Goal: Information Seeking & Learning: Learn about a topic

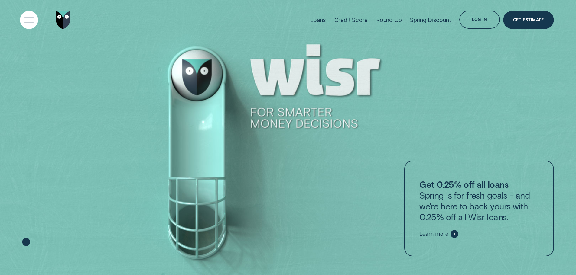
click at [31, 19] on div "Open Menu" at bounding box center [29, 20] width 26 height 26
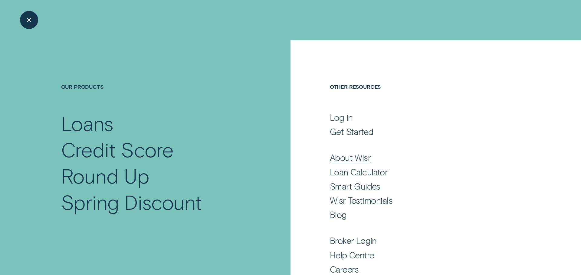
click at [349, 158] on div "About Wisr" at bounding box center [350, 157] width 41 height 11
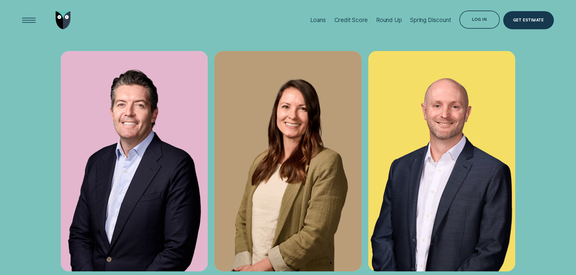
scroll to position [2268, 0]
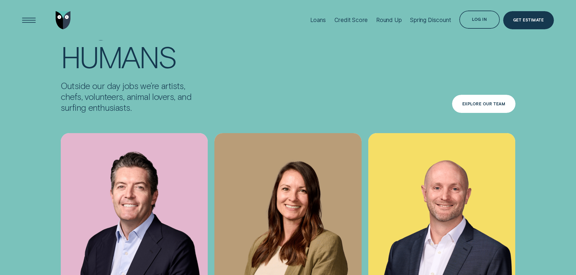
click at [486, 103] on div "Explore Our Team" at bounding box center [483, 105] width 43 height 4
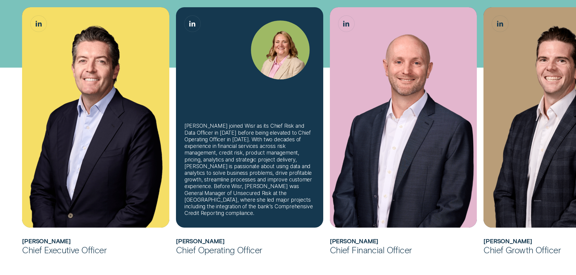
scroll to position [212, 0]
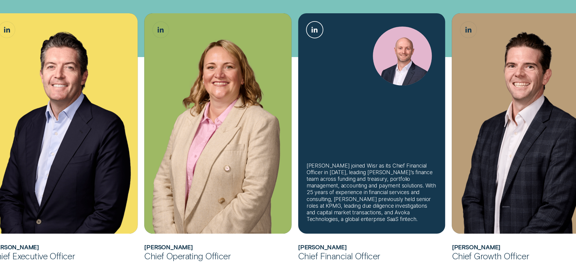
click at [313, 31] on icon "Matthew Lewis, Chief Financial Officer LinkedIn button" at bounding box center [314, 30] width 6 height 6
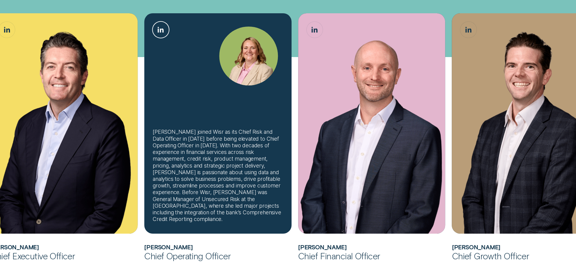
click at [156, 29] on link "Joanne Edwards, Chief Operating Officer LinkedIn button" at bounding box center [161, 30] width 16 height 16
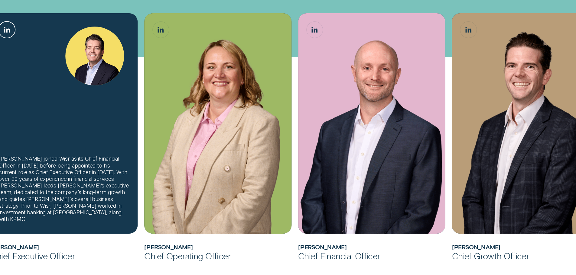
click at [7, 28] on icon "Andrew Goodwin, Chief Executive Officer LinkedIn button" at bounding box center [7, 30] width 6 height 6
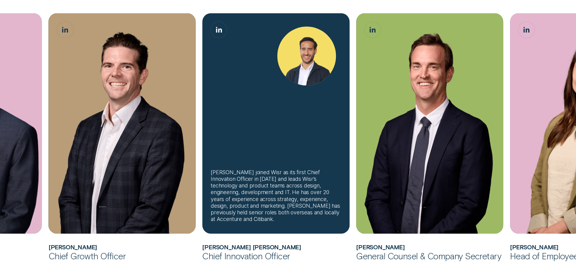
scroll to position [454, 0]
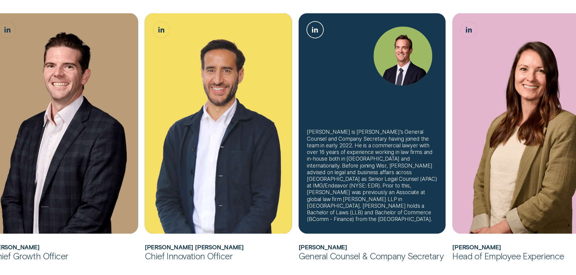
click at [311, 28] on link "David King, General Counsel & Company Secretary LinkedIn button" at bounding box center [315, 30] width 16 height 16
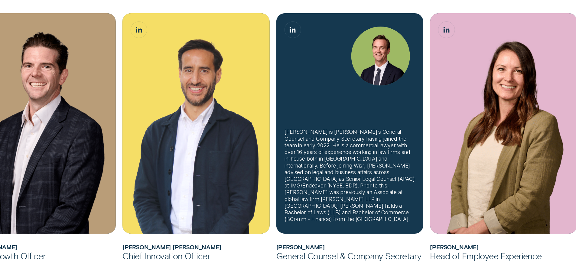
scroll to position [484, 0]
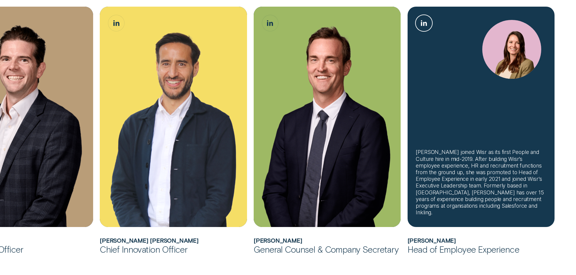
click at [422, 25] on icon "Kate Renner, Head of Employee Experience LinkedIn button" at bounding box center [421, 23] width 1 height 6
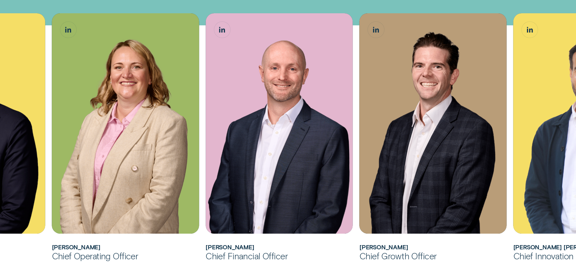
scroll to position [242, 0]
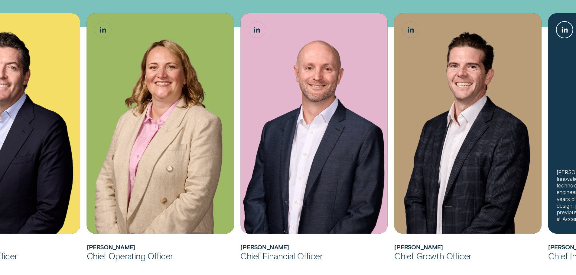
click at [563, 30] on icon "Álvaro Carpio Colón, Chief Innovation Officer LinkedIn button" at bounding box center [562, 30] width 1 height 6
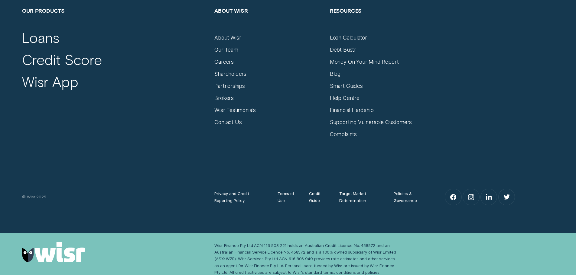
scroll to position [877, 0]
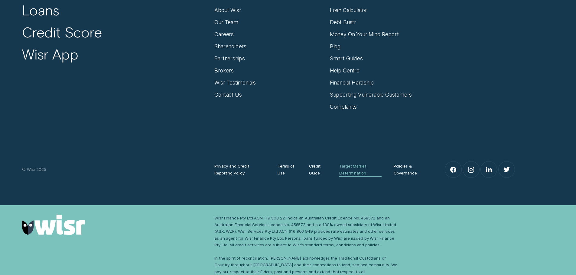
click at [353, 169] on div "Target Market Determination" at bounding box center [360, 169] width 42 height 13
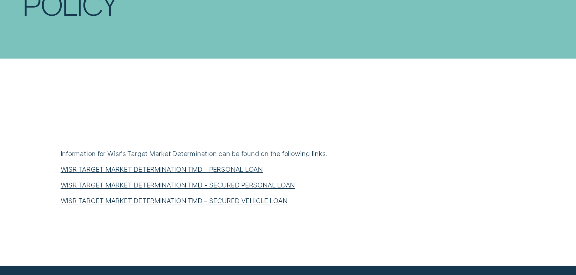
scroll to position [242, 0]
